Goal: Task Accomplishment & Management: Use online tool/utility

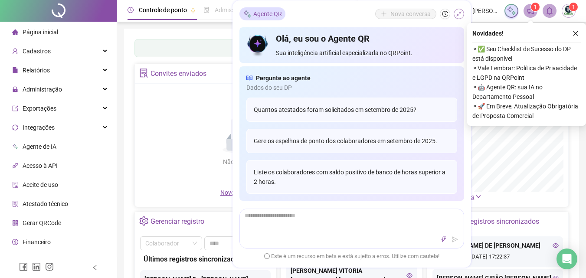
click at [460, 12] on icon "shrink" at bounding box center [459, 14] width 6 height 6
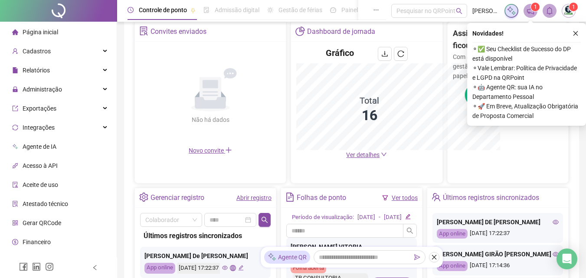
scroll to position [298, 0]
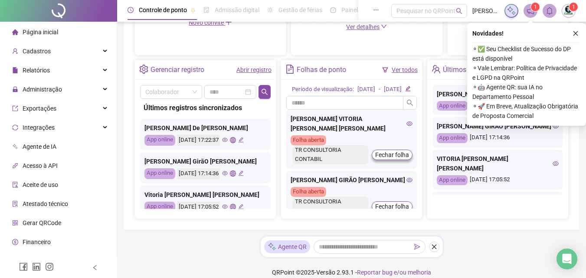
click at [234, 171] on div "[DATE] 17:14:36" at bounding box center [210, 173] width 66 height 11
click at [235, 170] on div "[DATE] 17:14:36" at bounding box center [210, 173] width 66 height 11
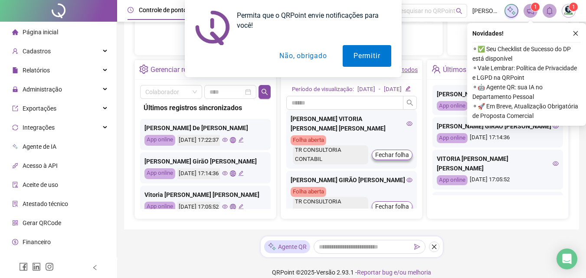
click at [228, 173] on icon "eye" at bounding box center [225, 173] width 6 height 4
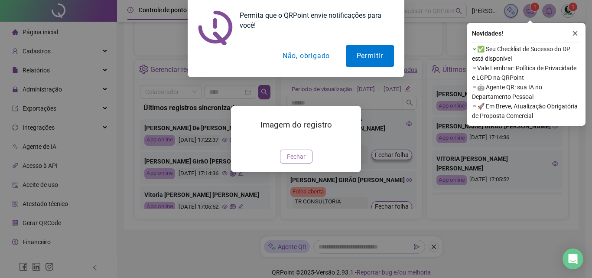
click at [295, 161] on span "Fechar" at bounding box center [296, 157] width 19 height 10
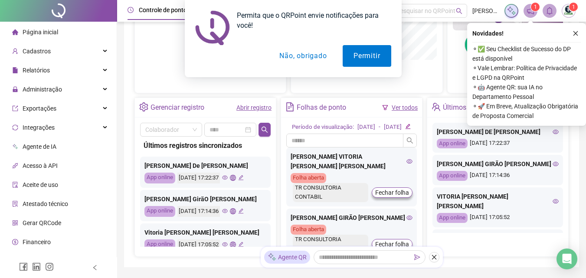
scroll to position [87, 0]
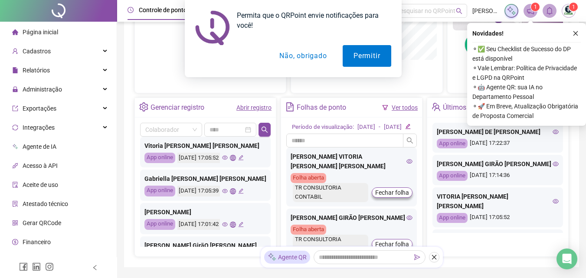
click at [228, 192] on icon "eye" at bounding box center [225, 191] width 6 height 4
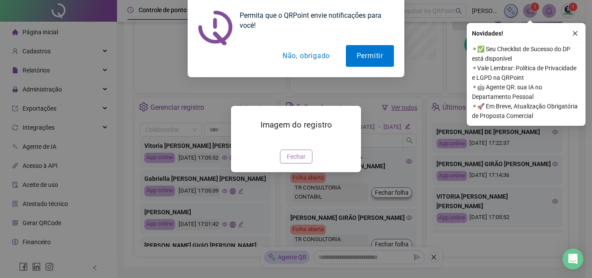
click at [294, 161] on span "Fechar" at bounding box center [296, 157] width 19 height 10
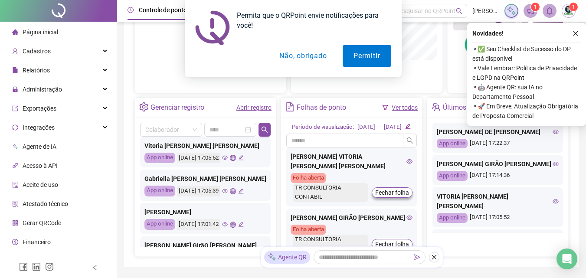
scroll to position [173, 0]
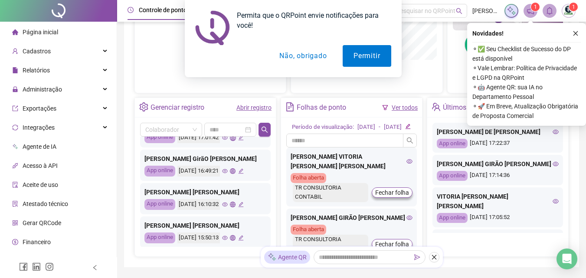
click at [241, 175] on div "[DATE] 16:49:21" at bounding box center [210, 171] width 66 height 11
click at [228, 171] on icon "eye" at bounding box center [225, 171] width 6 height 6
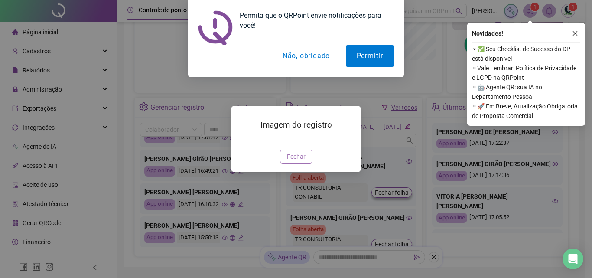
click at [304, 161] on span "Fechar" at bounding box center [296, 157] width 19 height 10
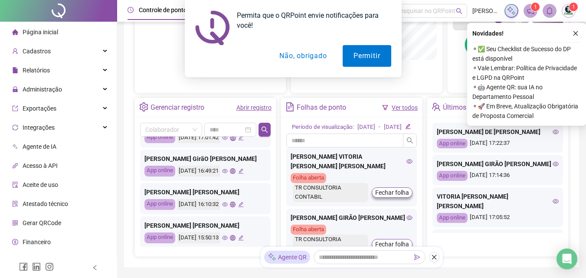
scroll to position [260, 0]
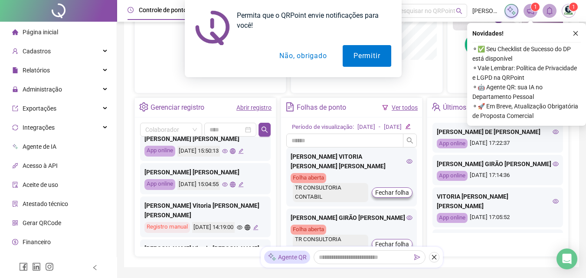
click at [321, 51] on button "Não, obrigado" at bounding box center [302, 56] width 69 height 22
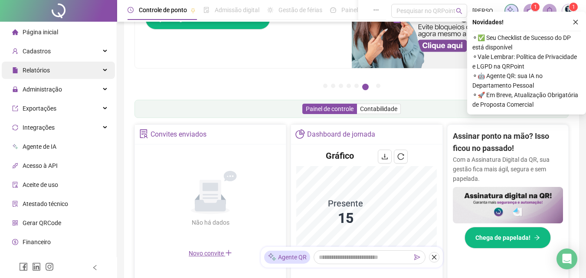
scroll to position [56, 0]
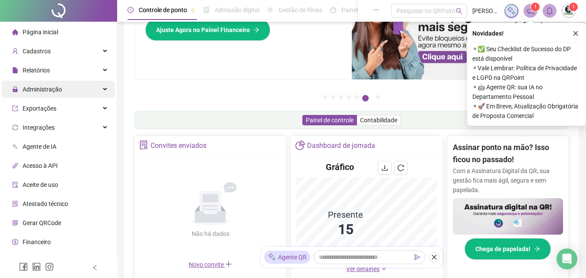
click at [41, 94] on span "Administração" at bounding box center [37, 89] width 50 height 17
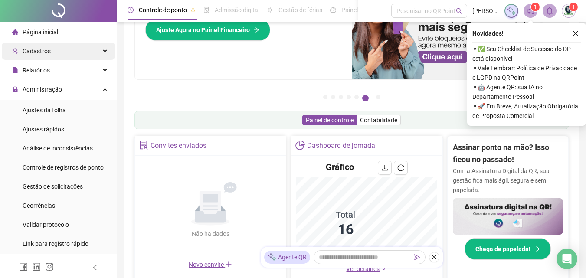
click at [47, 55] on span "Cadastros" at bounding box center [31, 50] width 39 height 17
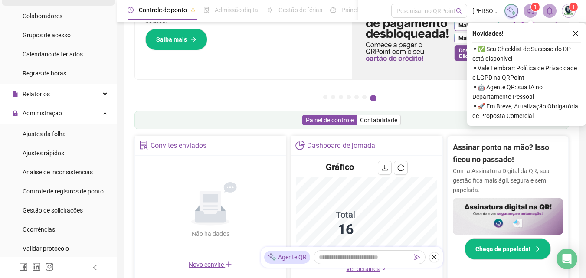
scroll to position [87, 0]
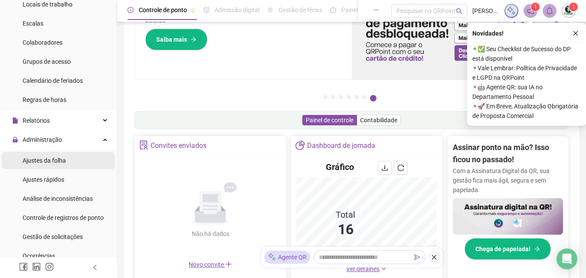
click at [55, 166] on div "Ajustes da folha" at bounding box center [44, 160] width 43 height 17
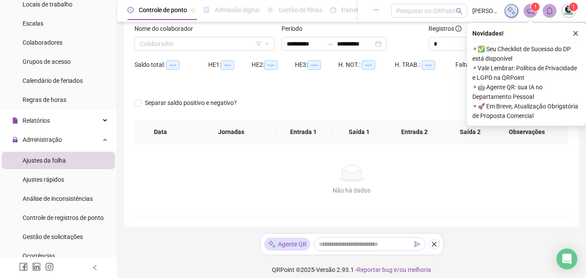
type input "**********"
click at [255, 49] on input "search" at bounding box center [201, 43] width 122 height 13
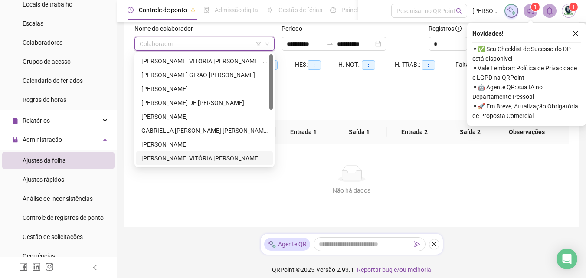
click at [167, 158] on div "[PERSON_NAME] VITÓRIA [PERSON_NAME]" at bounding box center [204, 158] width 126 height 10
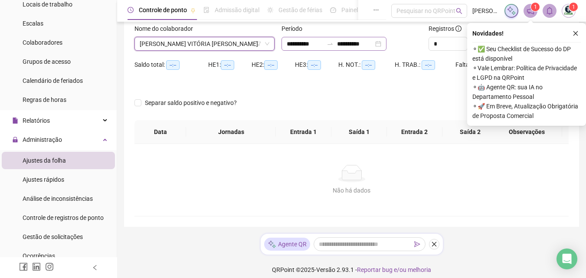
click at [386, 43] on div "**********" at bounding box center [333, 44] width 105 height 14
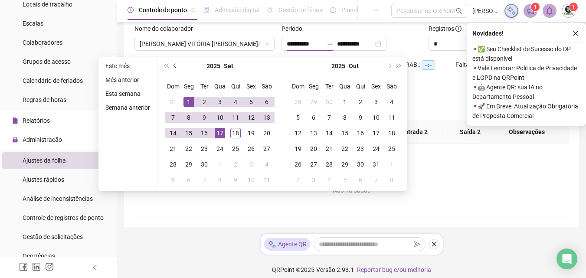
click at [176, 67] on button "prev-year" at bounding box center [175, 65] width 10 height 17
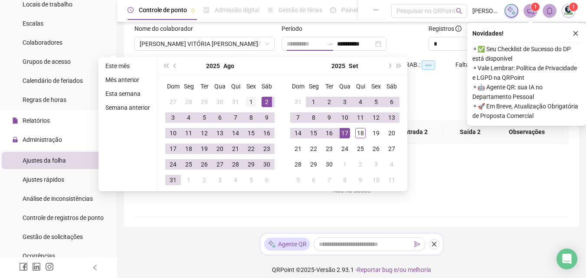
type input "**********"
click at [253, 101] on div "1" at bounding box center [251, 102] width 10 height 10
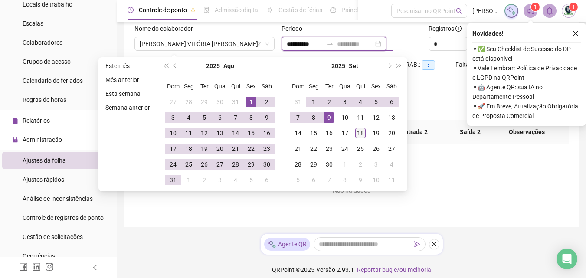
type input "**********"
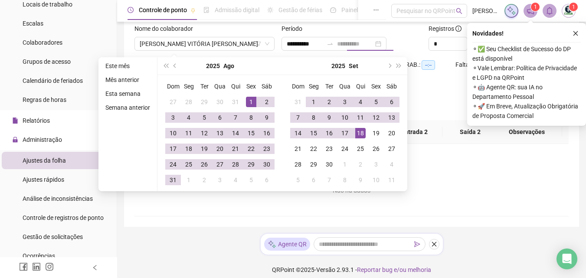
click at [362, 131] on div "18" at bounding box center [360, 133] width 10 height 10
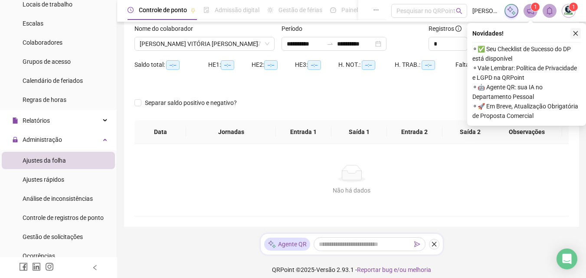
click at [576, 32] on icon "close" at bounding box center [575, 33] width 6 height 6
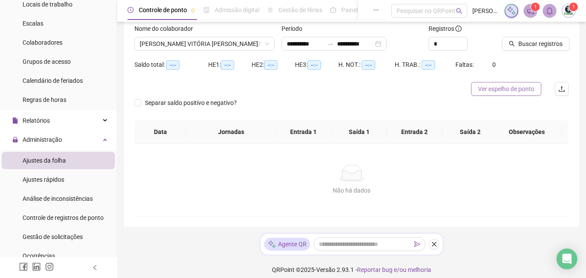
click at [515, 88] on span "Ver espelho de ponto" at bounding box center [506, 89] width 56 height 10
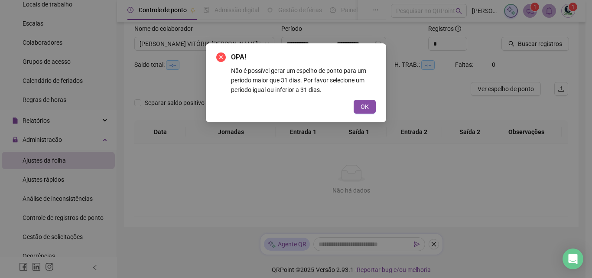
drag, startPoint x: 365, startPoint y: 105, endPoint x: 367, endPoint y: 93, distance: 12.8
click at [367, 95] on div "OPA! Não é possível gerar um espelho [PERSON_NAME] para um período maior que 31…" at bounding box center [296, 83] width 160 height 62
click at [363, 106] on span "OK" at bounding box center [365, 107] width 8 height 10
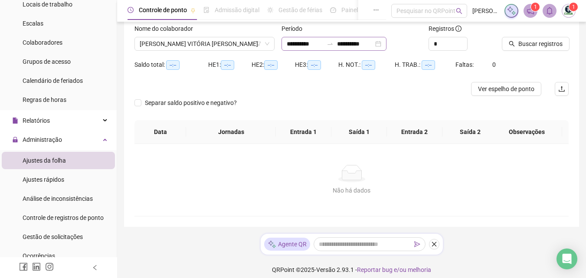
click at [386, 42] on div "**********" at bounding box center [333, 44] width 105 height 14
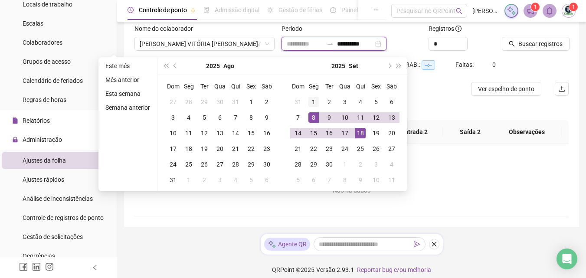
type input "**********"
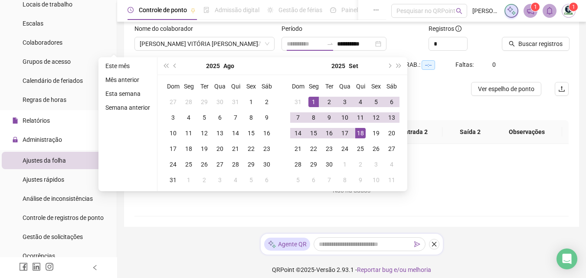
click at [319, 99] on td "1" at bounding box center [314, 102] width 16 height 16
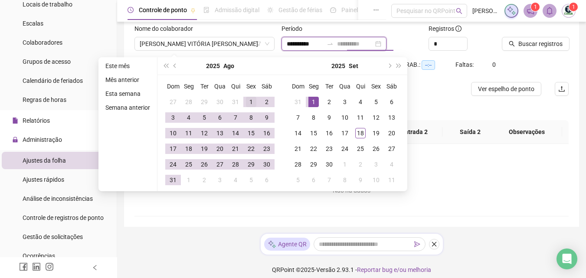
type input "**********"
click at [251, 104] on div "1" at bounding box center [251, 102] width 10 height 10
type input "**********"
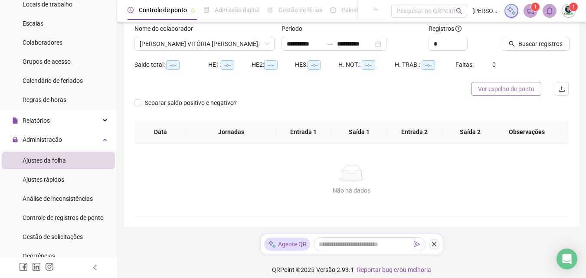
click at [498, 94] on button "Ver espelho de ponto" at bounding box center [506, 89] width 70 height 14
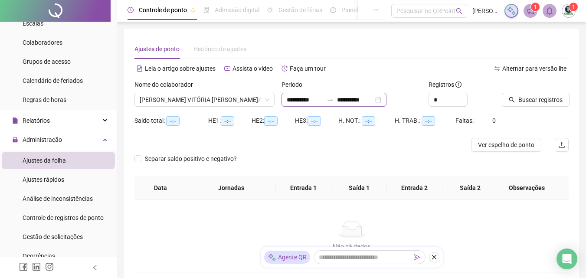
click at [386, 101] on div "**********" at bounding box center [333, 100] width 105 height 14
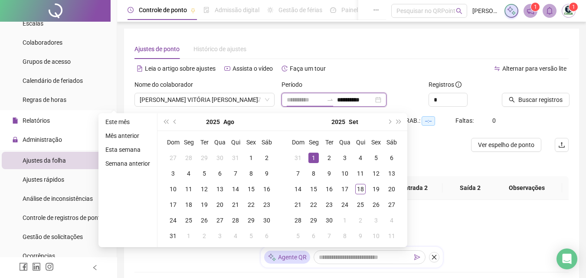
type input "**********"
click at [313, 155] on div "1" at bounding box center [313, 158] width 10 height 10
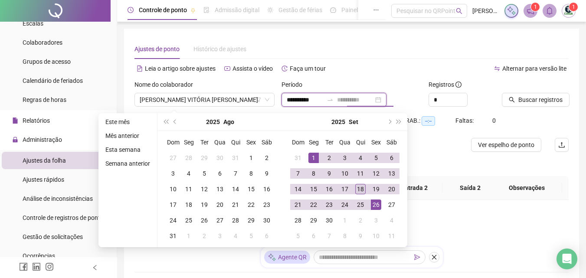
type input "**********"
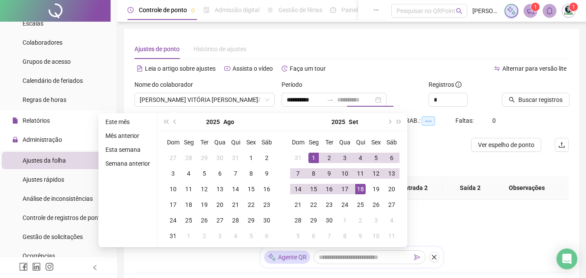
click at [364, 192] on div "18" at bounding box center [360, 189] width 10 height 10
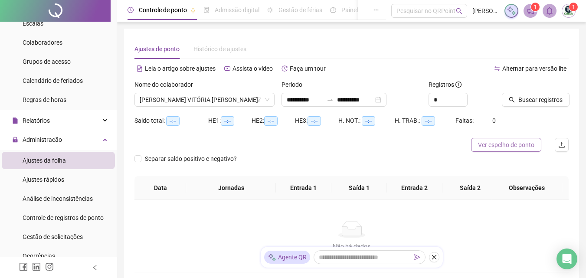
click at [498, 145] on span "Ver espelho de ponto" at bounding box center [506, 145] width 56 height 10
click at [258, 100] on icon "filter" at bounding box center [258, 100] width 5 height 4
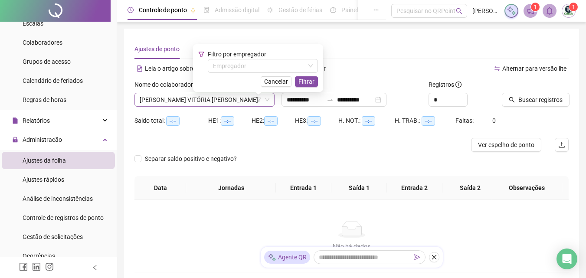
click at [267, 99] on icon "down" at bounding box center [266, 99] width 5 height 5
click at [271, 84] on span "Cancelar" at bounding box center [276, 82] width 24 height 10
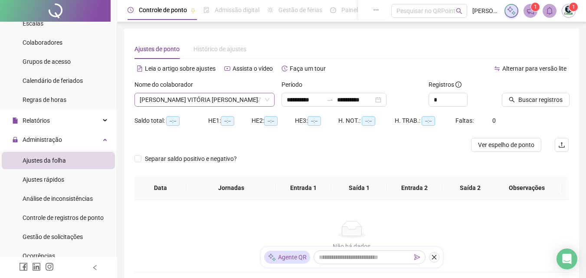
click at [266, 98] on icon "down" at bounding box center [266, 99] width 5 height 5
click at [269, 98] on icon "down" at bounding box center [266, 99] width 5 height 5
click at [269, 100] on icon "down" at bounding box center [266, 99] width 5 height 5
click at [245, 98] on span "[PERSON_NAME] VITÓRIA [PERSON_NAME]" at bounding box center [205, 99] width 130 height 13
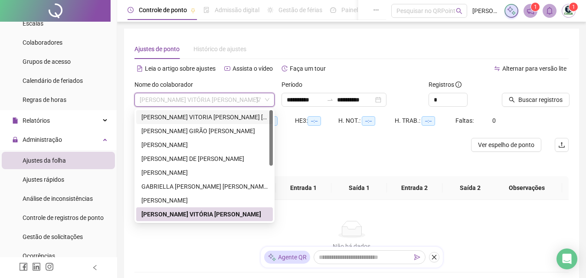
click at [180, 112] on div "[PERSON_NAME] VITORIA [PERSON_NAME] [PERSON_NAME]" at bounding box center [204, 117] width 137 height 14
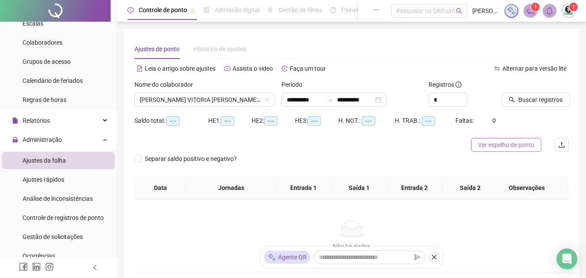
click at [492, 145] on span "Ver espelho de ponto" at bounding box center [506, 145] width 56 height 10
